Goal: Task Accomplishment & Management: Use online tool/utility

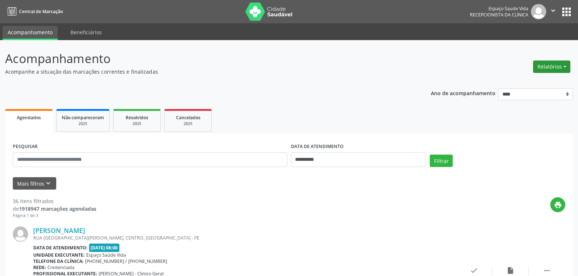
click at [548, 66] on button "Relatórios" at bounding box center [551, 67] width 37 height 12
click at [517, 83] on link "Agendamentos" at bounding box center [531, 82] width 79 height 10
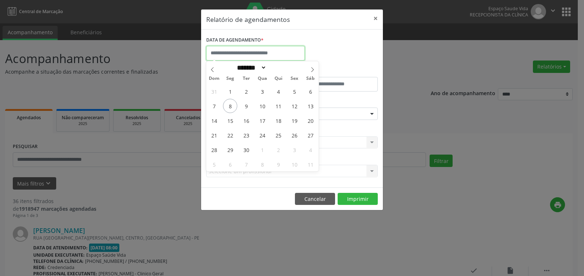
click at [264, 52] on input "text" at bounding box center [255, 53] width 99 height 15
click at [229, 106] on span "8" at bounding box center [230, 106] width 14 height 14
type input "**********"
click at [233, 107] on span "8" at bounding box center [230, 106] width 14 height 14
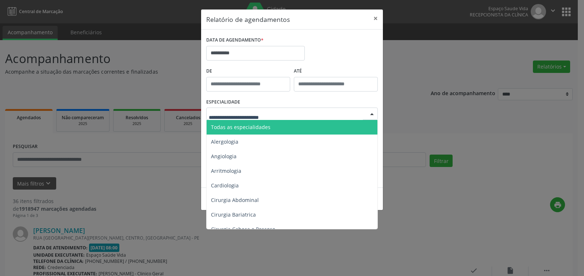
click at [236, 111] on div at bounding box center [292, 114] width 172 height 12
click at [243, 127] on span "Todas as especialidades" at bounding box center [241, 127] width 60 height 7
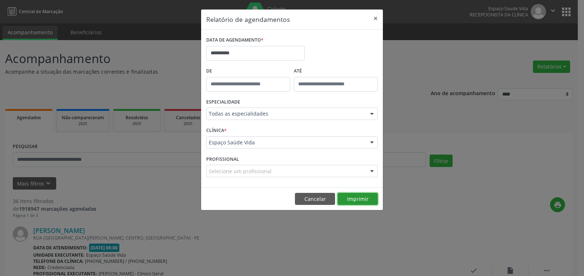
click at [358, 200] on button "Imprimir" at bounding box center [358, 199] width 40 height 12
